Goal: Task Accomplishment & Management: Manage account settings

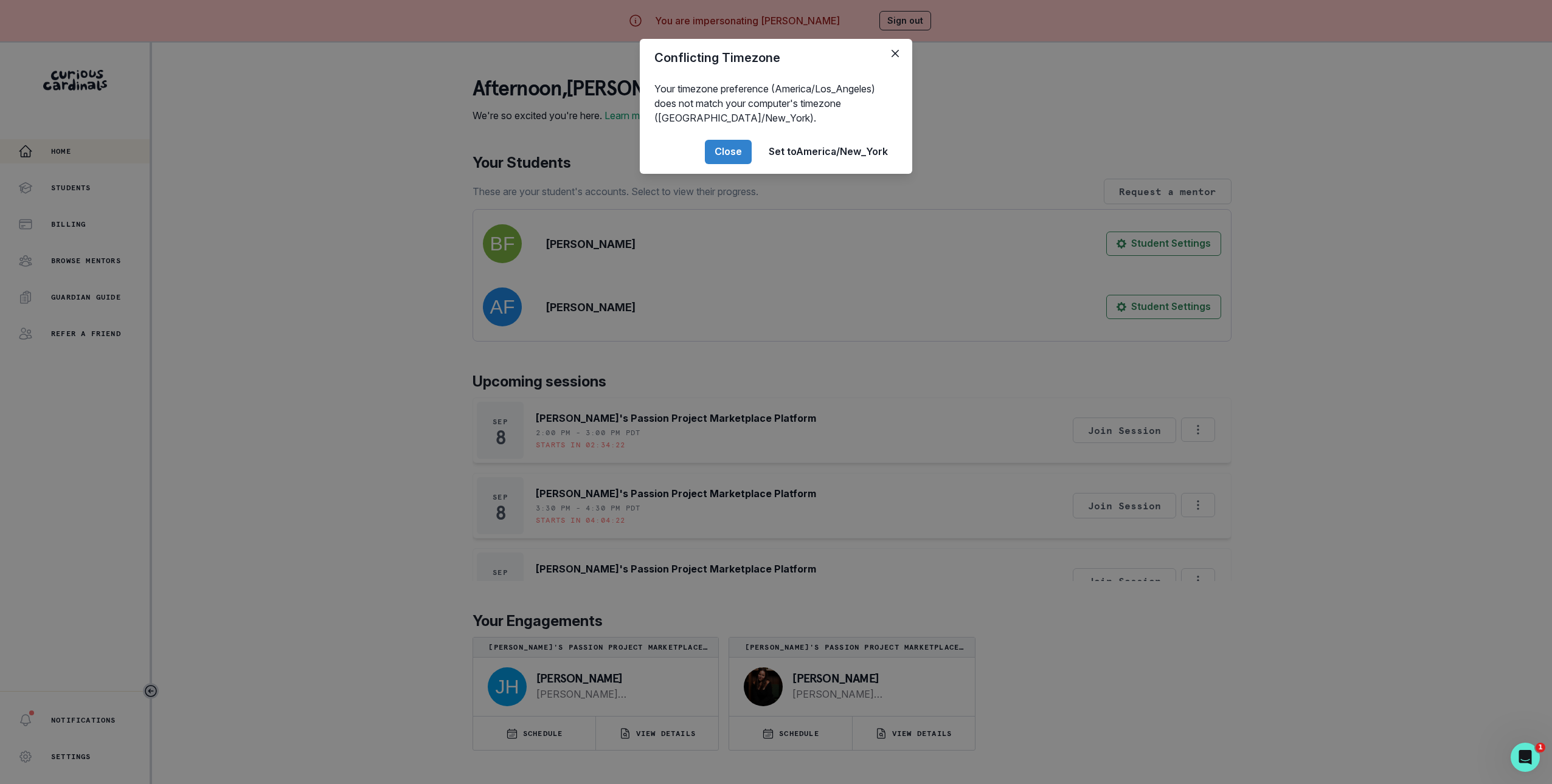
click at [398, 407] on div "Conflicting Timezone Your timezone preference (America/Los_Angeles) does not ma…" at bounding box center [776, 392] width 1552 height 784
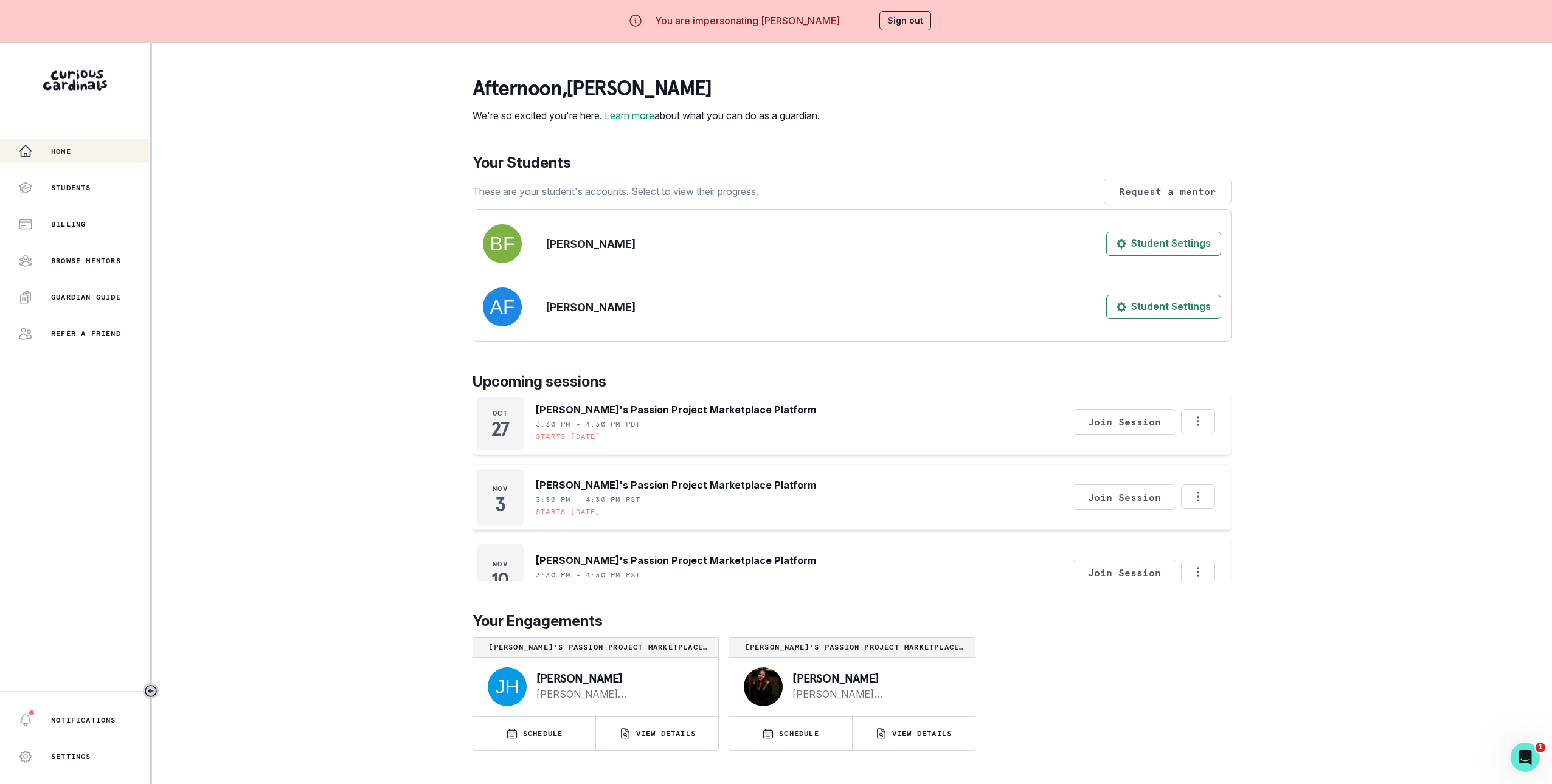
scroll to position [867, 0]
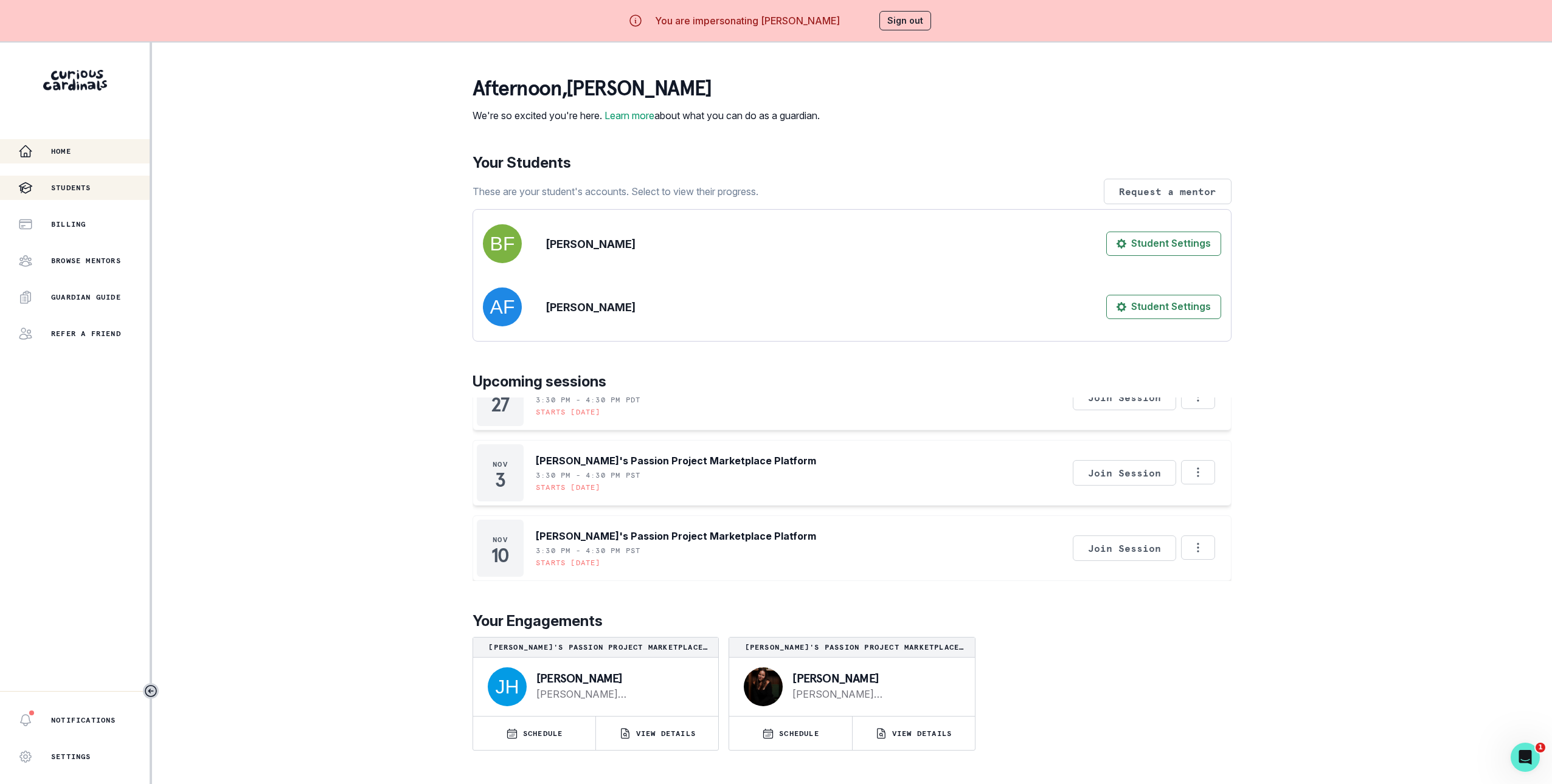
click at [118, 193] on div "Students" at bounding box center [84, 188] width 132 height 15
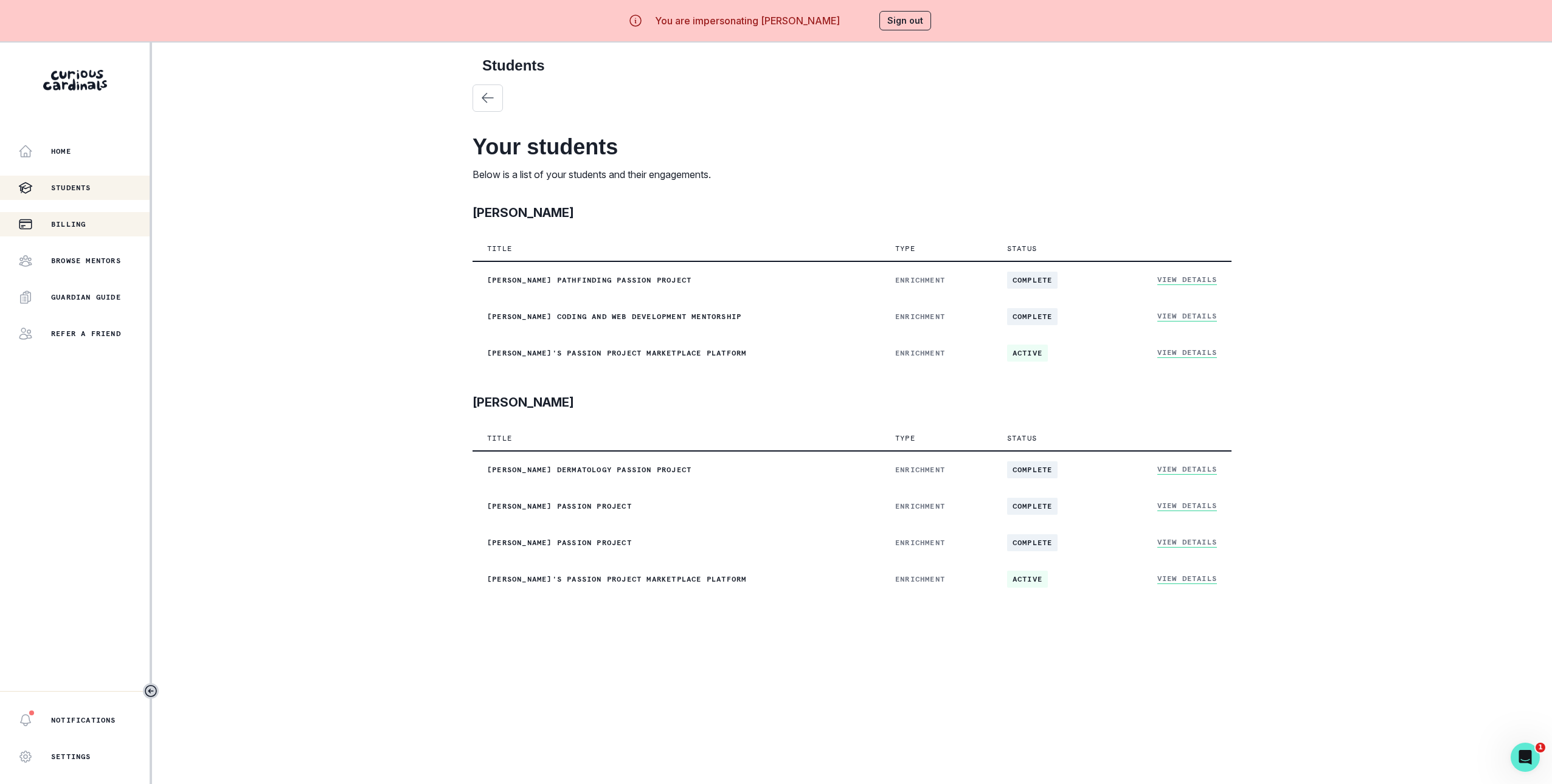
click at [111, 222] on div "Billing" at bounding box center [84, 224] width 132 height 15
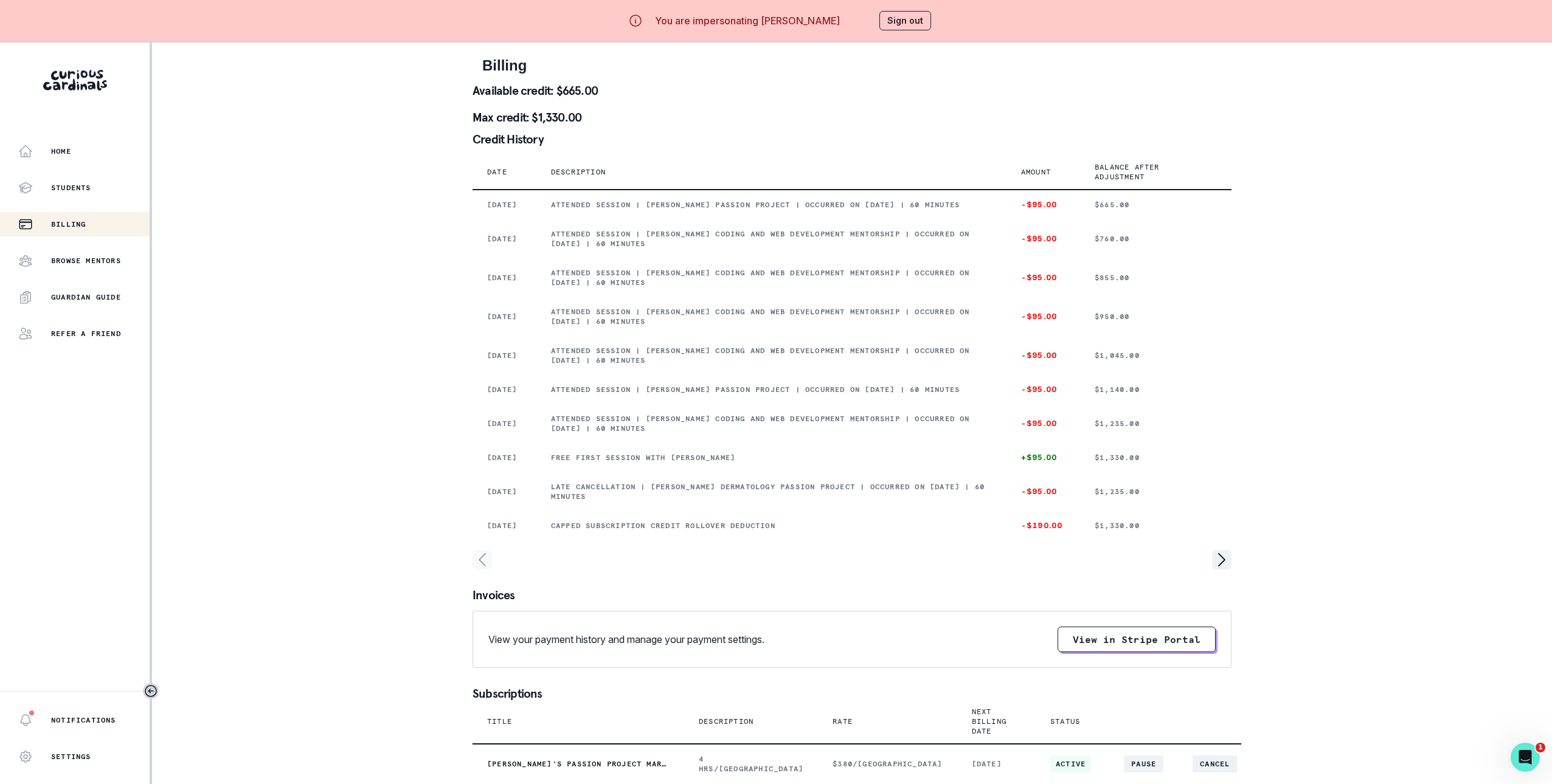
click at [910, 20] on button "Sign out" at bounding box center [905, 21] width 52 height 19
